Goal: Task Accomplishment & Management: Use online tool/utility

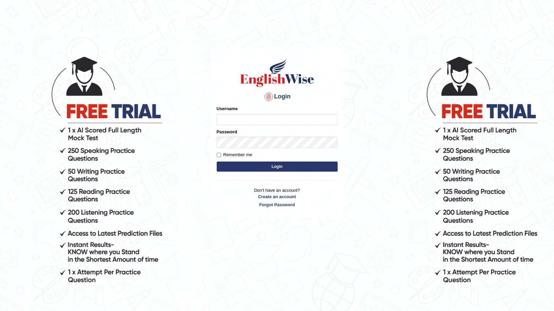
click at [249, 121] on input "Username" at bounding box center [277, 119] width 121 height 11
click at [249, 121] on input "0411980057" at bounding box center [277, 119] width 121 height 11
click at [249, 121] on input "04119800570" at bounding box center [277, 119] width 121 height 11
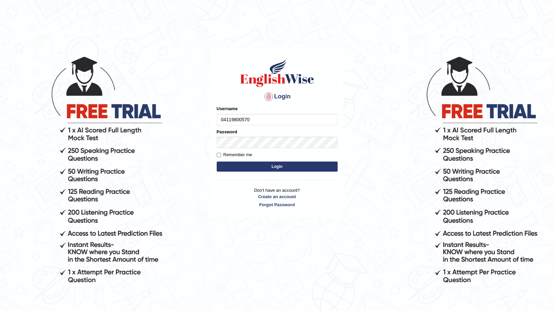
type input "04119800570"
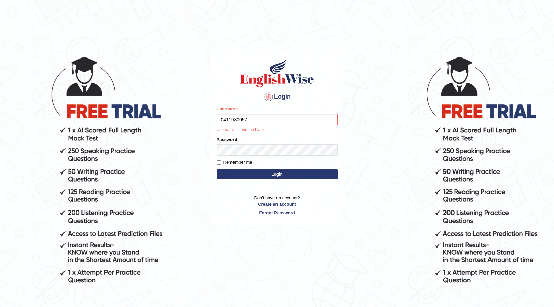
type input "0411980057"
click at [243, 171] on button "Login" at bounding box center [277, 174] width 121 height 10
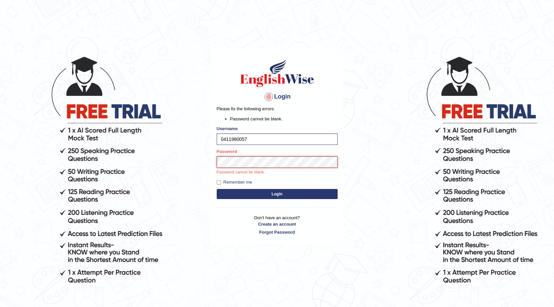
click at [217, 189] on button "Login" at bounding box center [277, 194] width 121 height 10
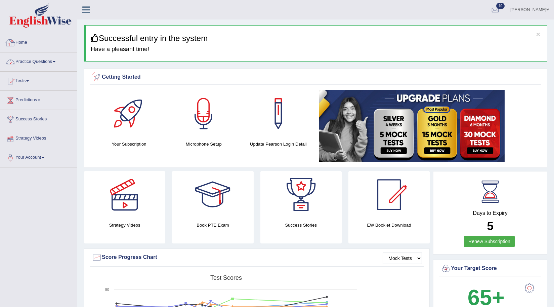
click at [35, 57] on link "Practice Questions" at bounding box center [38, 60] width 77 height 17
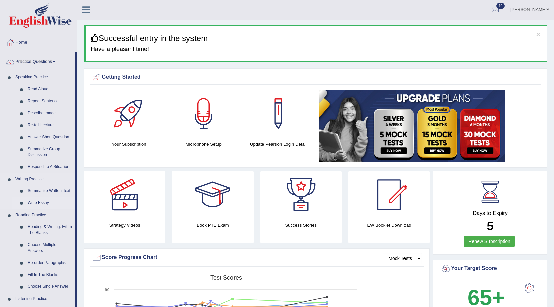
click at [39, 203] on link "Write Essay" at bounding box center [50, 203] width 51 height 12
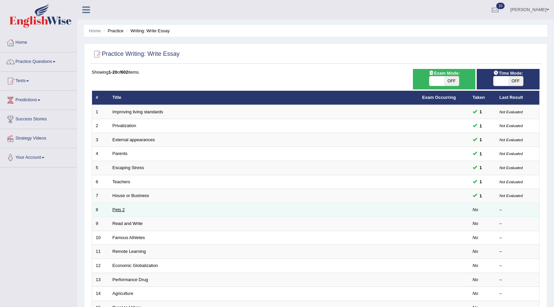
click at [124, 207] on link "Pets 2" at bounding box center [119, 209] width 12 height 5
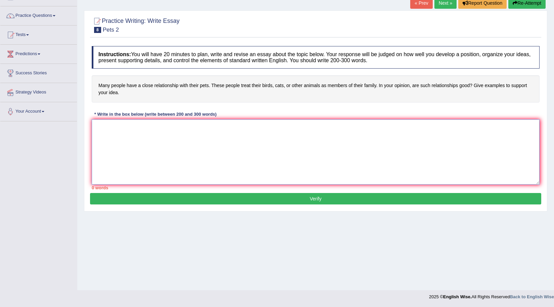
click at [184, 155] on textarea at bounding box center [316, 151] width 448 height 65
type textarea "a"
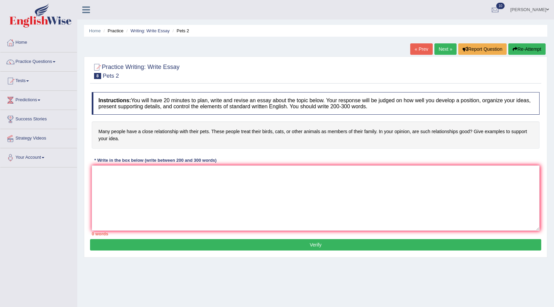
click at [537, 8] on link "Shila Das" at bounding box center [529, 8] width 49 height 17
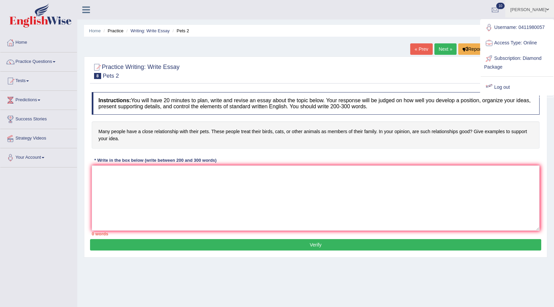
click at [503, 85] on link "Log out" at bounding box center [517, 87] width 73 height 15
